Goal: Task Accomplishment & Management: Use online tool/utility

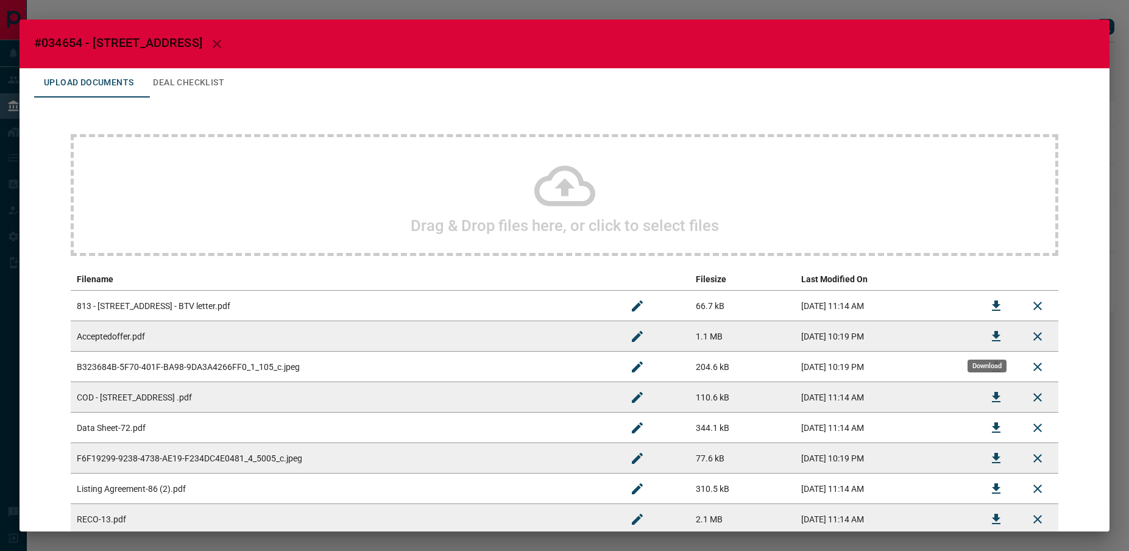
click at [992, 334] on icon "Download" at bounding box center [996, 336] width 9 height 10
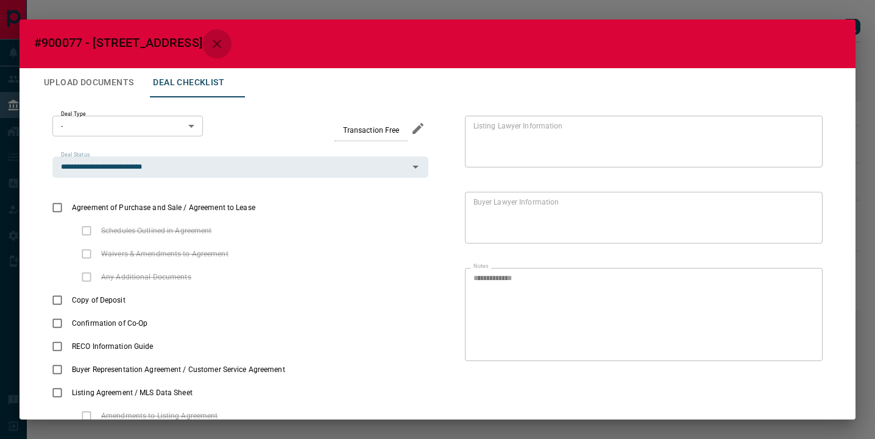
click at [211, 44] on icon "button" at bounding box center [217, 44] width 15 height 15
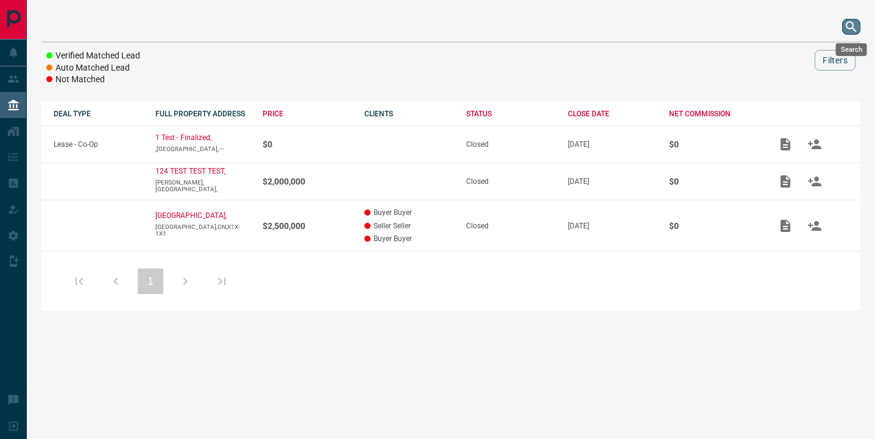
click at [847, 30] on icon "search button" at bounding box center [851, 26] width 15 height 15
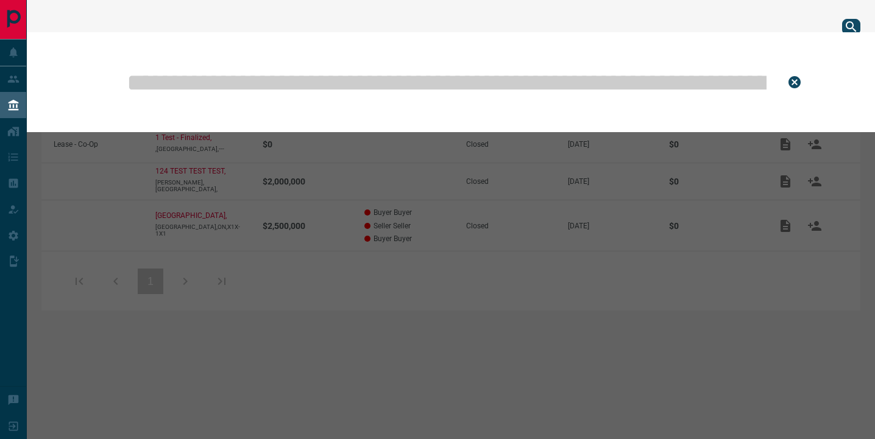
click at [240, 87] on input "text" at bounding box center [447, 82] width 642 height 61
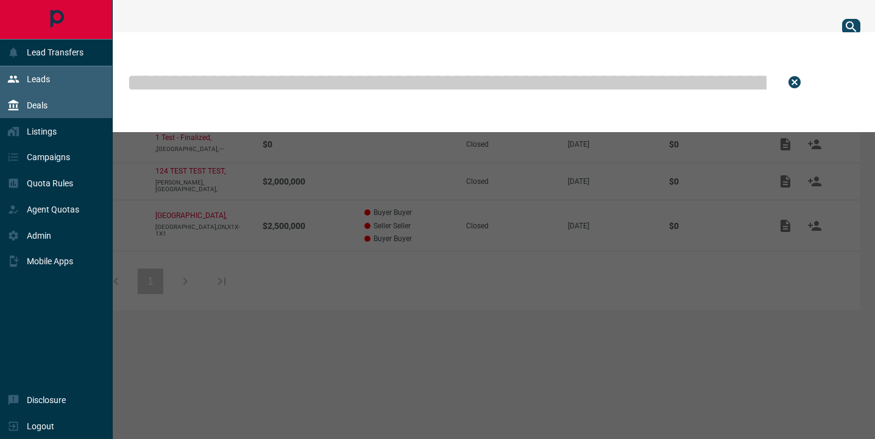
click at [46, 85] on div "Leads" at bounding box center [28, 79] width 43 height 20
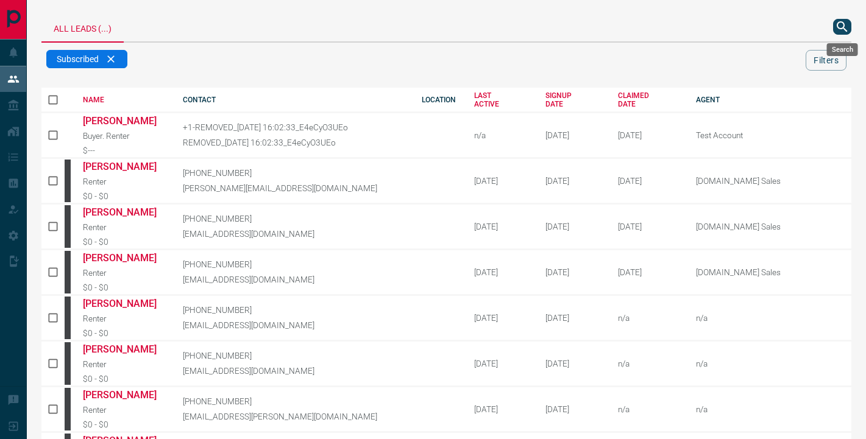
click at [846, 24] on icon "search button" at bounding box center [842, 26] width 15 height 15
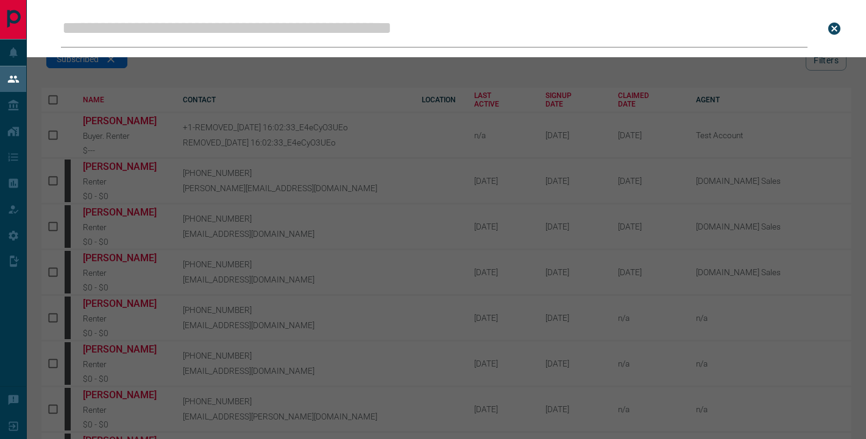
type input "**********"
